Goal: Task Accomplishment & Management: Use online tool/utility

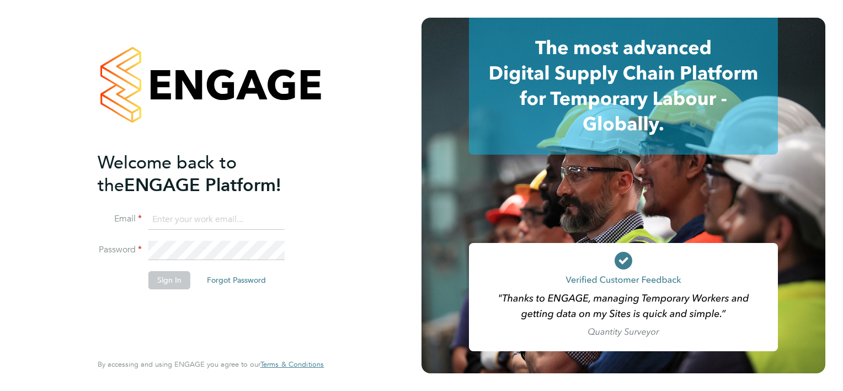
drag, startPoint x: 225, startPoint y: 232, endPoint x: 235, endPoint y: 218, distance: 17.0
click at [235, 218] on li "Email" at bounding box center [205, 225] width 215 height 31
click at [235, 218] on input at bounding box center [216, 220] width 136 height 20
type input "[PERSON_NAME][EMAIL_ADDRESS][PERSON_NAME][PERSON_NAME][DOMAIN_NAME]"
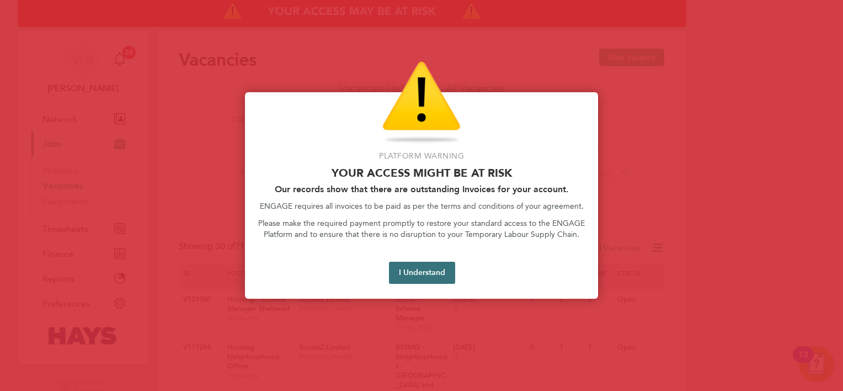
click at [442, 278] on button "I Understand" at bounding box center [422, 273] width 66 height 22
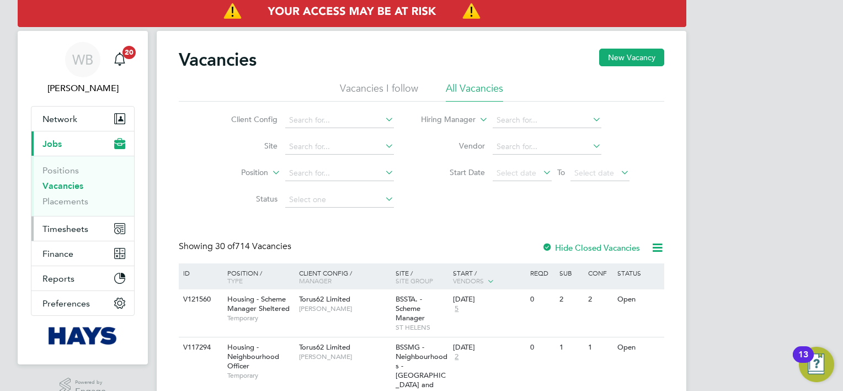
click at [81, 227] on span "Timesheets" at bounding box center [66, 229] width 46 height 10
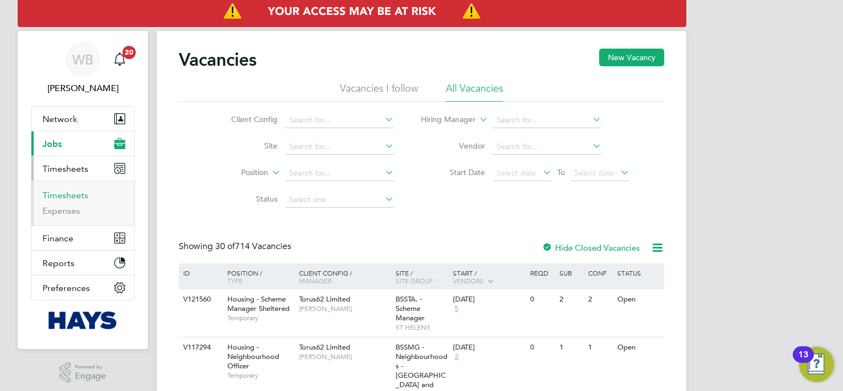
click at [82, 198] on link "Timesheets" at bounding box center [66, 195] width 46 height 10
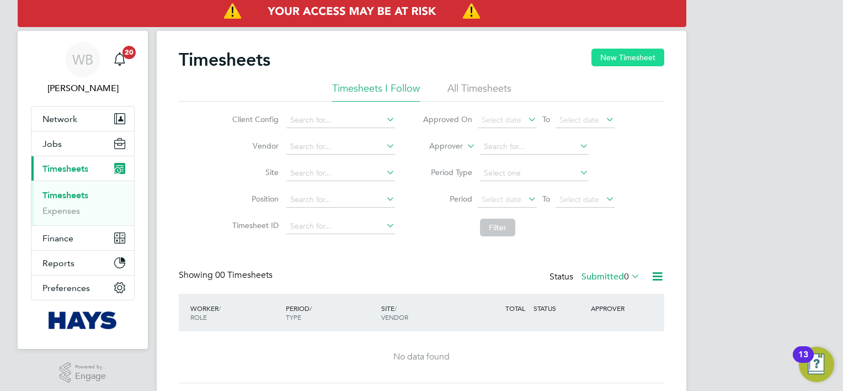
click at [597, 50] on button "New Timesheet" at bounding box center [628, 58] width 73 height 18
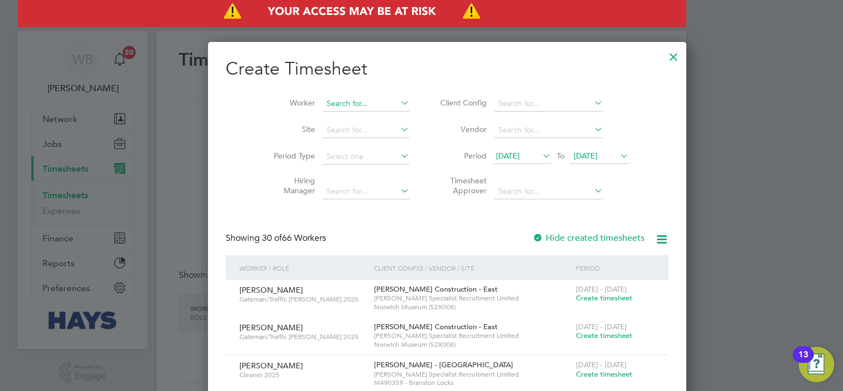
scroll to position [2395, 427]
click at [338, 96] on input at bounding box center [366, 103] width 87 height 15
click at [368, 116] on b "Se" at bounding box center [372, 118] width 9 height 9
type input "James Seward"
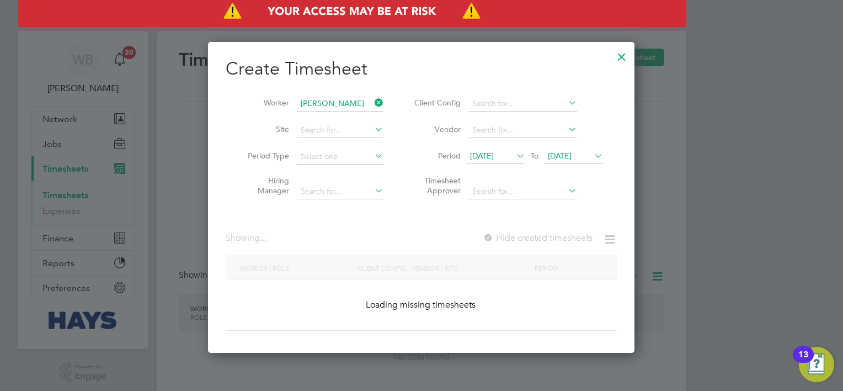
scroll to position [311, 427]
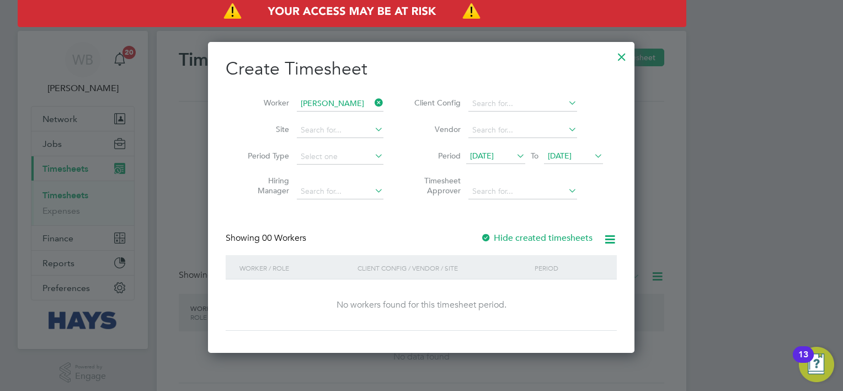
click at [523, 241] on label "Hide created timesheets" at bounding box center [537, 237] width 112 height 11
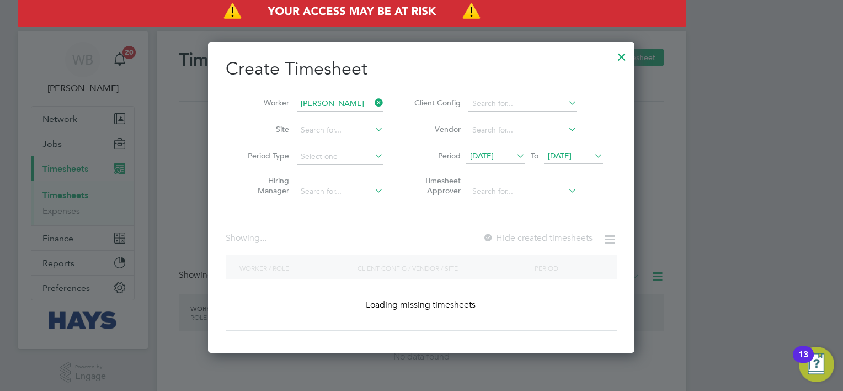
scroll to position [335, 427]
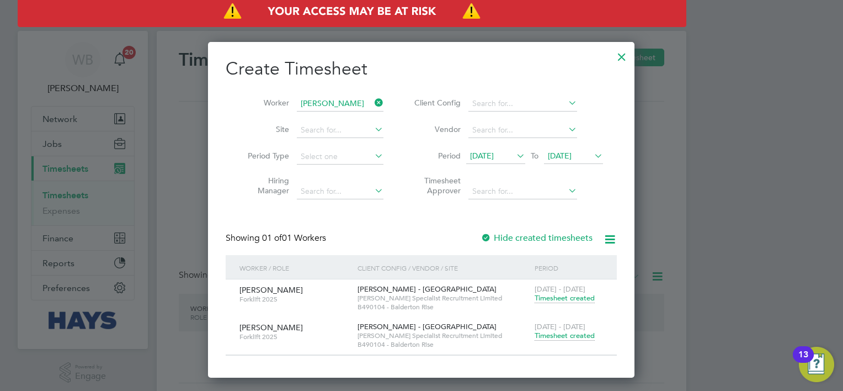
click at [567, 333] on span "Timesheet created" at bounding box center [565, 336] width 60 height 10
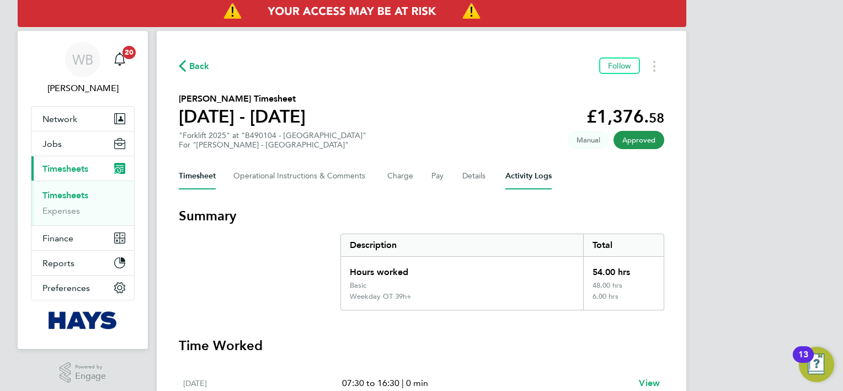
click at [521, 181] on Logs-tab "Activity Logs" at bounding box center [529, 176] width 46 height 26
